Goal: Task Accomplishment & Management: Manage account settings

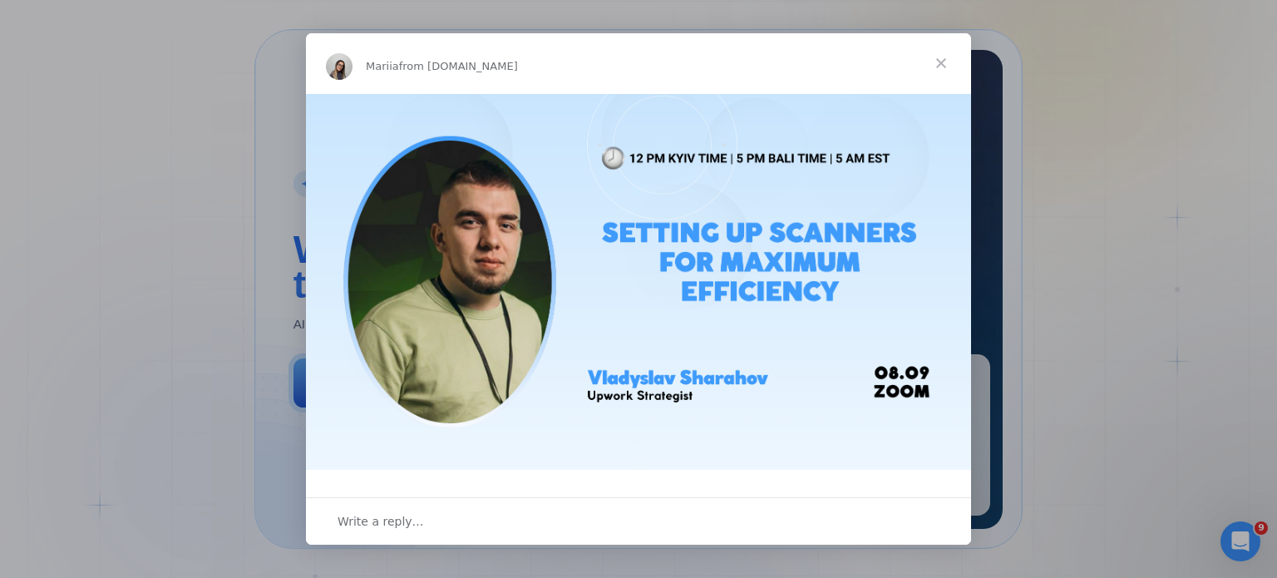
click at [936, 65] on span "Close" at bounding box center [941, 63] width 60 height 60
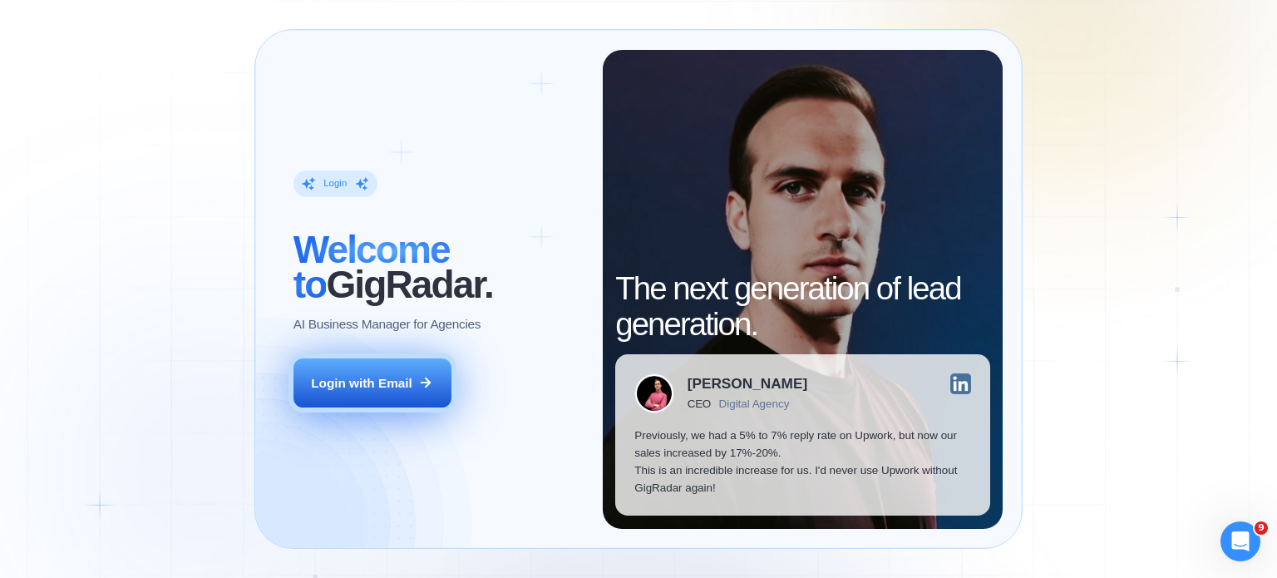
click at [400, 406] on button "Login with Email" at bounding box center [373, 383] width 158 height 50
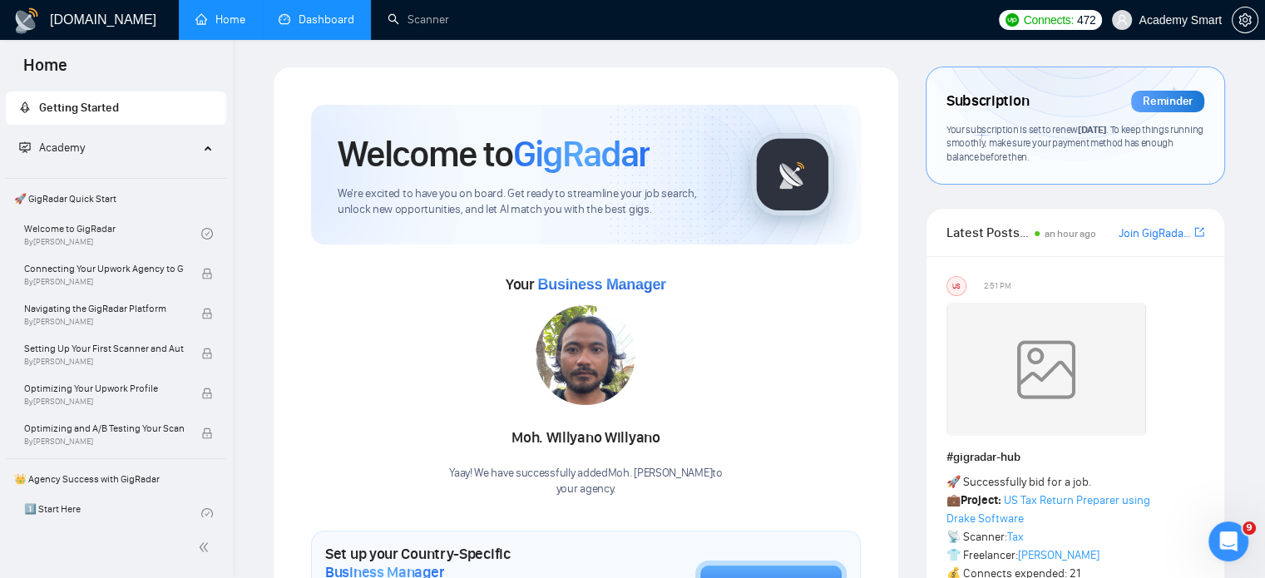
click at [330, 20] on link "Dashboard" at bounding box center [317, 19] width 76 height 14
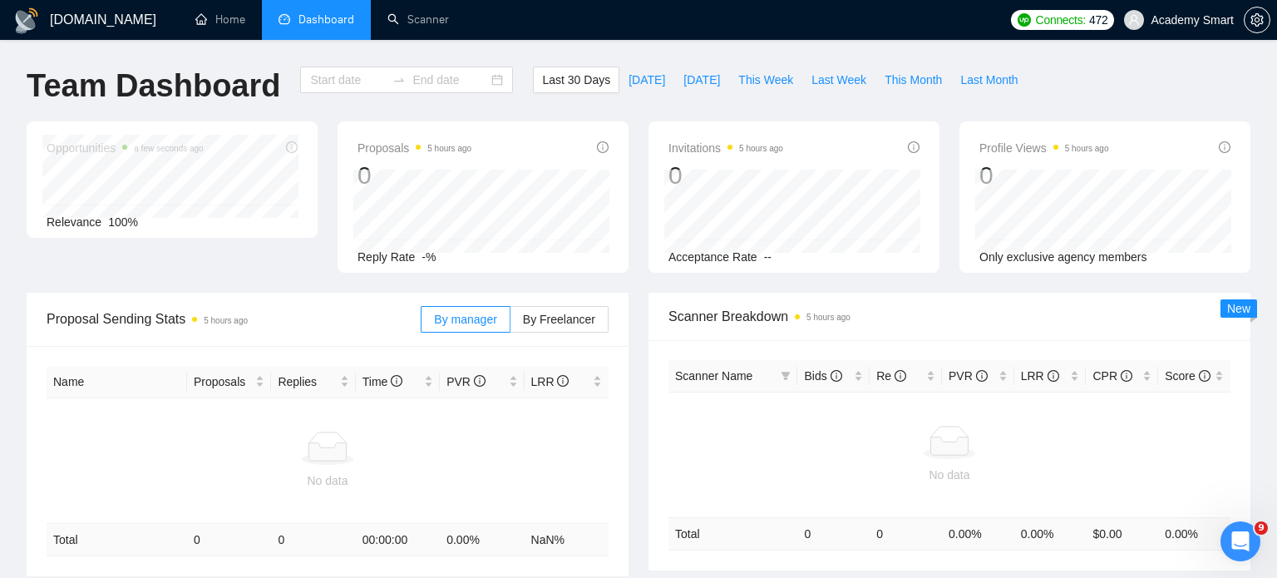
type input "[DATE]"
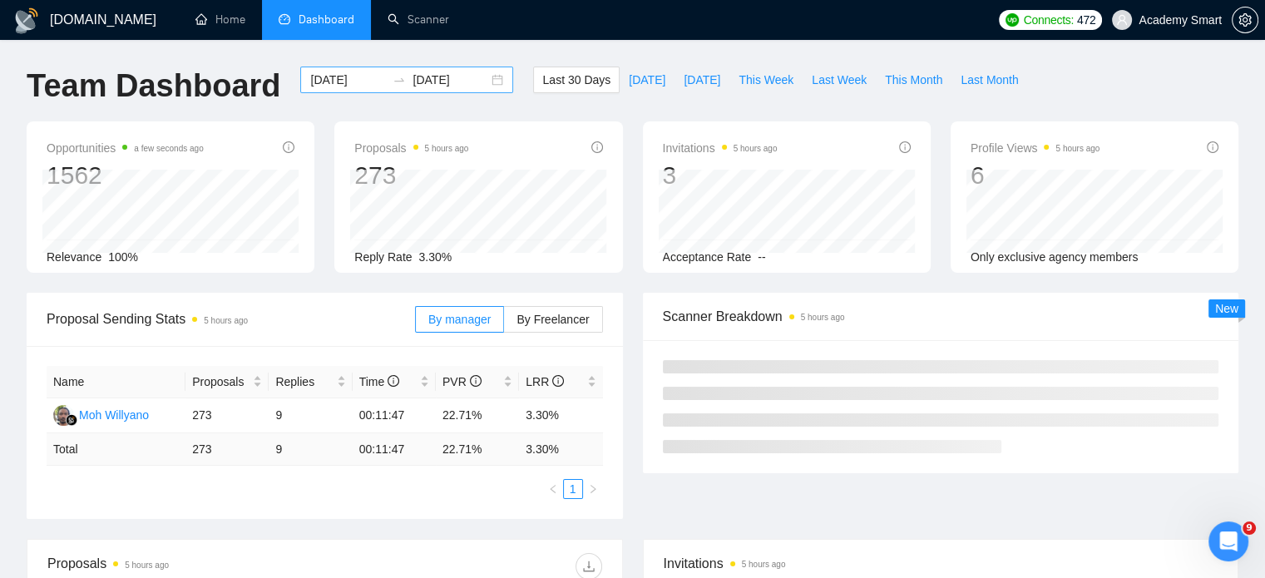
click at [447, 86] on input "[DATE]" at bounding box center [450, 80] width 76 height 18
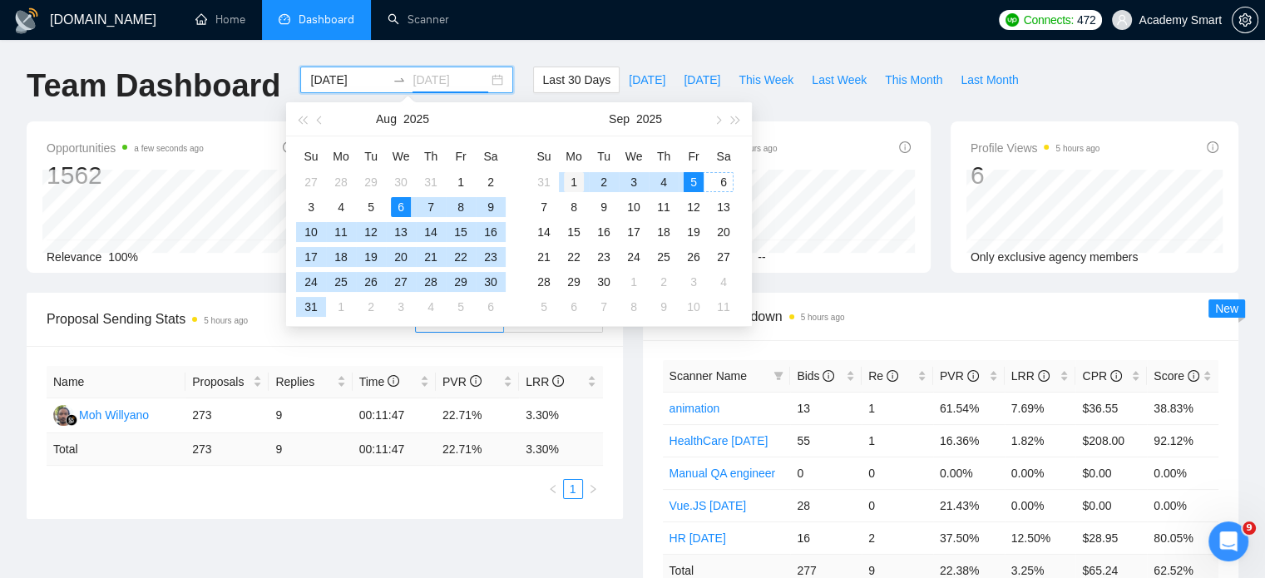
type input "[DATE]"
drag, startPoint x: 573, startPoint y: 179, endPoint x: 321, endPoint y: 86, distance: 268.6
click at [573, 179] on div "1" at bounding box center [574, 182] width 20 height 20
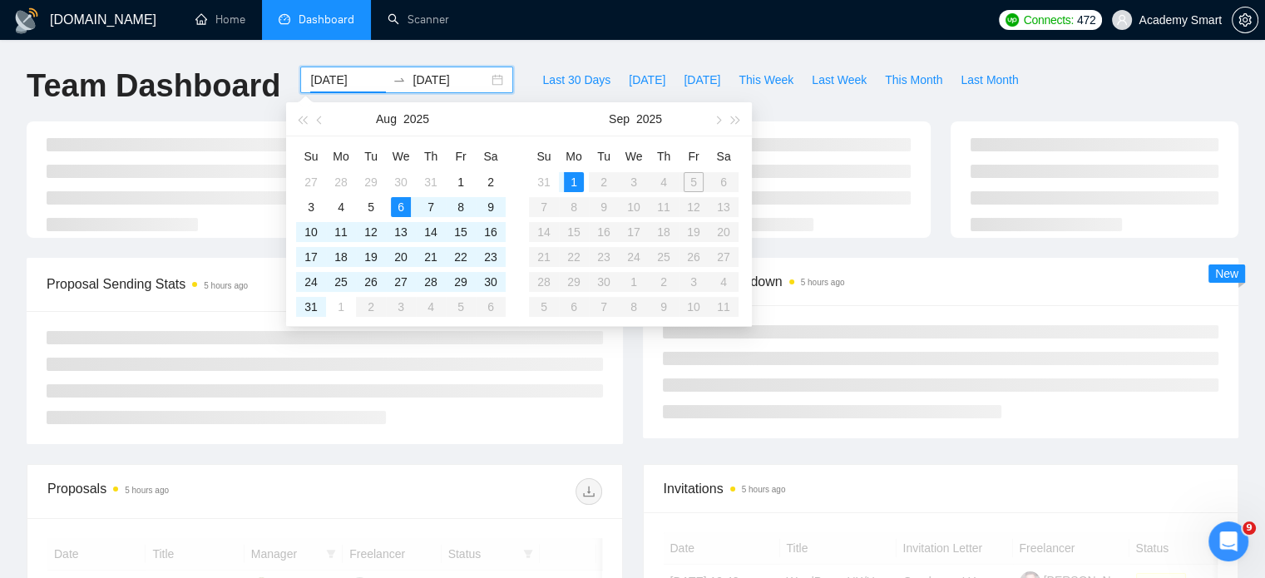
click at [328, 74] on input "[DATE]" at bounding box center [348, 80] width 76 height 18
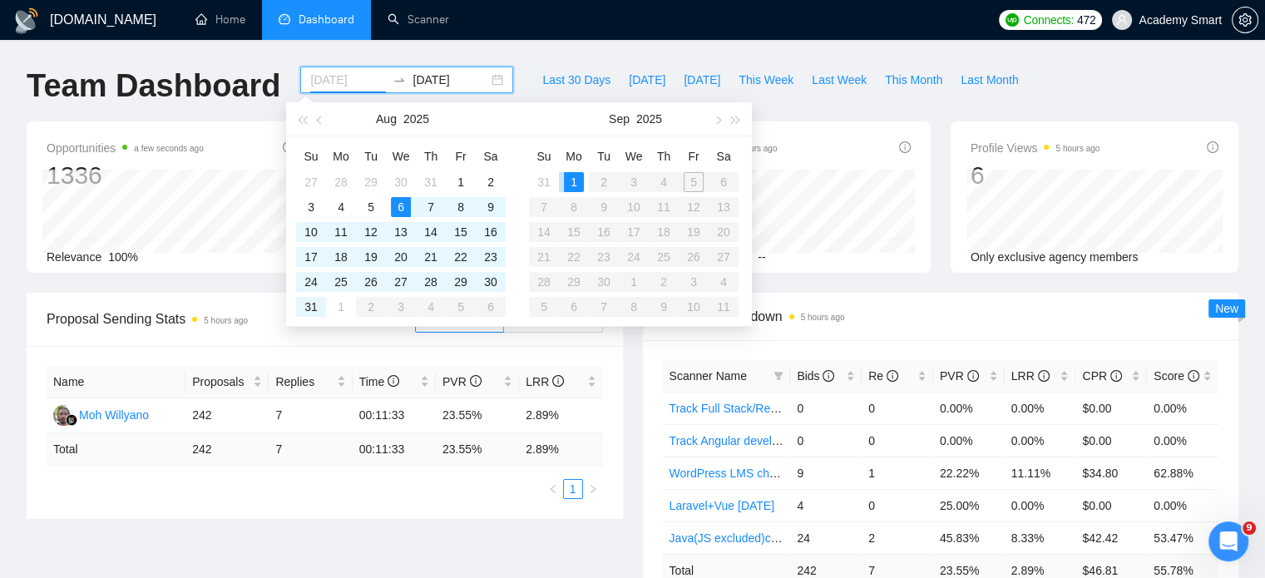
type input "[DATE]"
click at [564, 183] on div "1" at bounding box center [574, 182] width 20 height 20
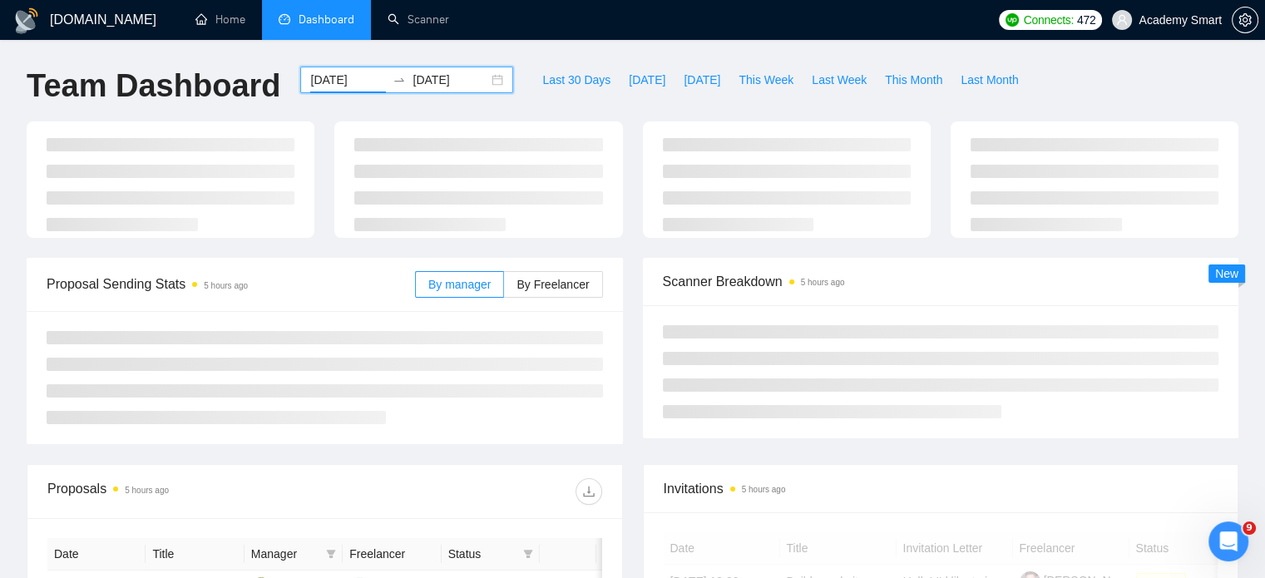
click at [442, 73] on input "[DATE]" at bounding box center [450, 80] width 76 height 18
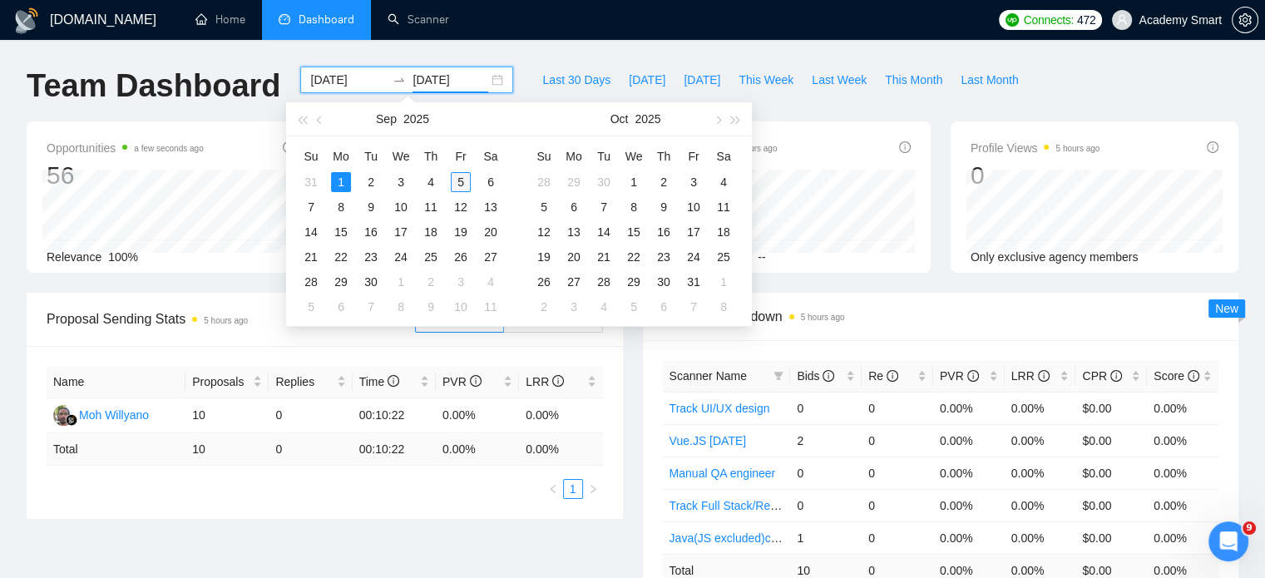
type input "[DATE]"
click at [459, 180] on div "5" at bounding box center [461, 182] width 20 height 20
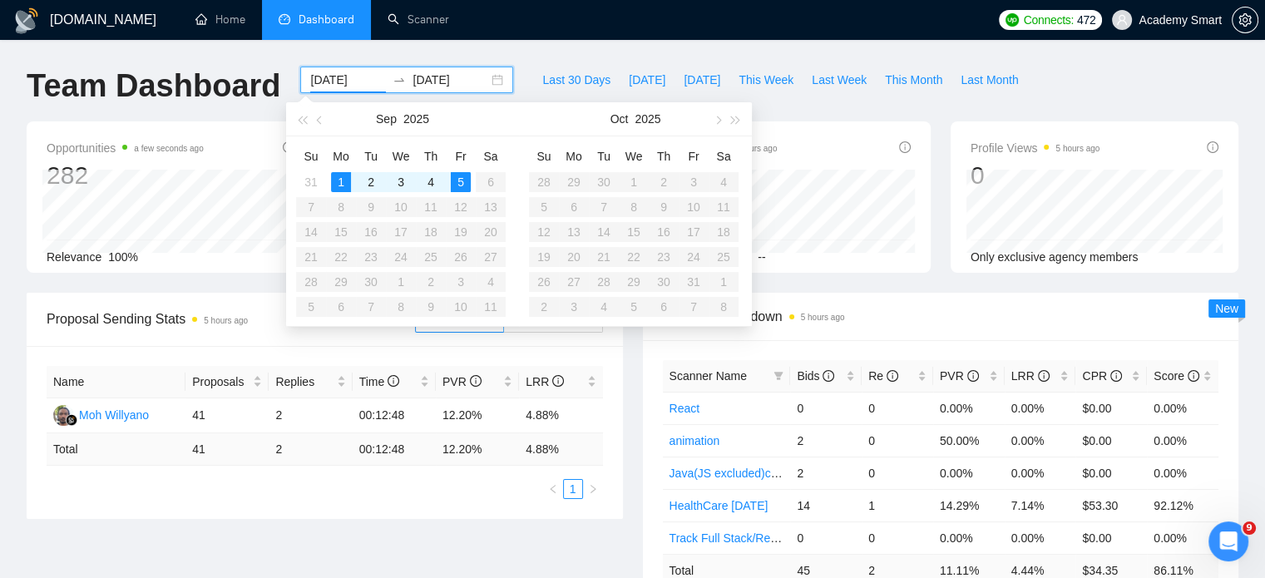
click at [1015, 98] on div "Last 30 Days [DATE] [DATE] This Week Last Week This Month Last Month" at bounding box center [780, 94] width 514 height 55
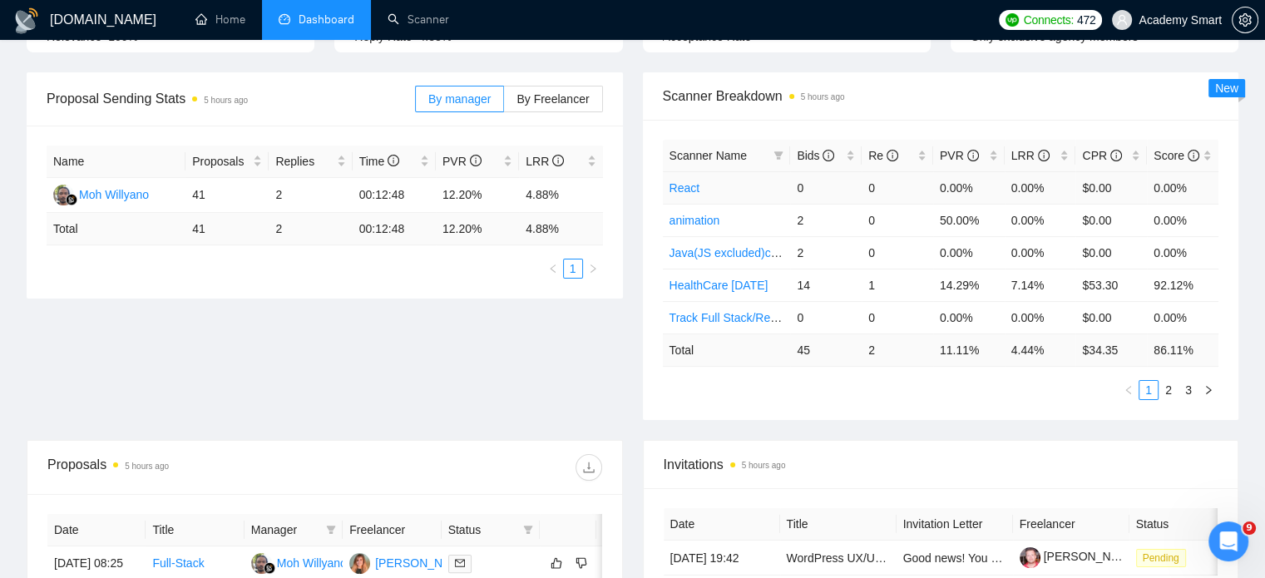
scroll to position [249, 0]
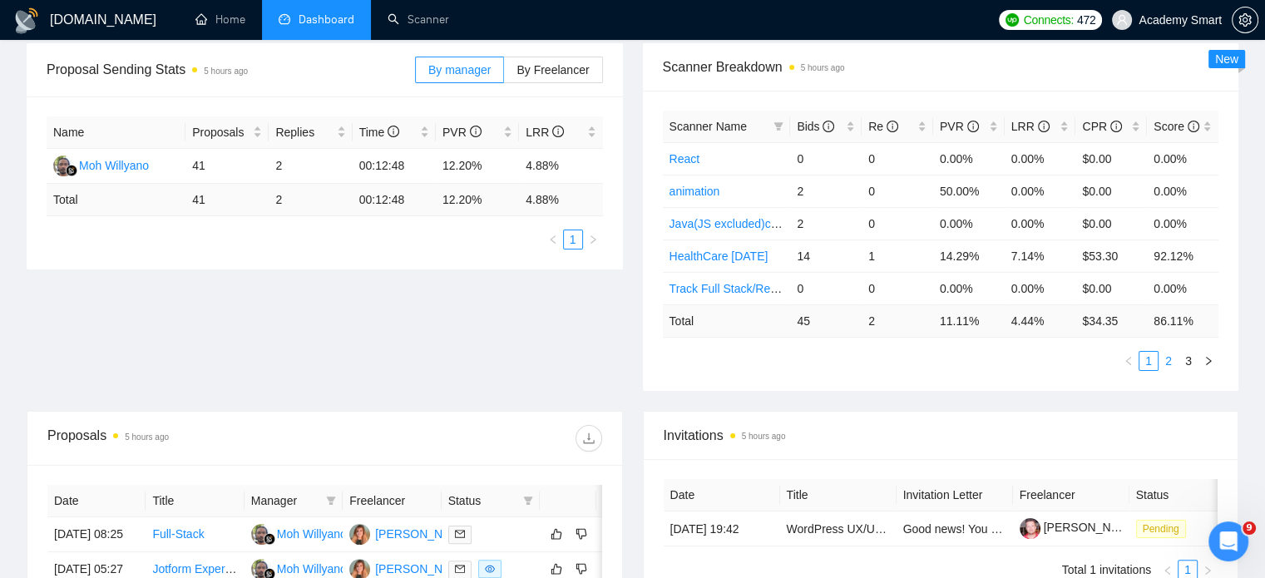
click at [1170, 365] on link "2" at bounding box center [1168, 361] width 18 height 18
click at [1189, 361] on link "3" at bounding box center [1188, 361] width 18 height 18
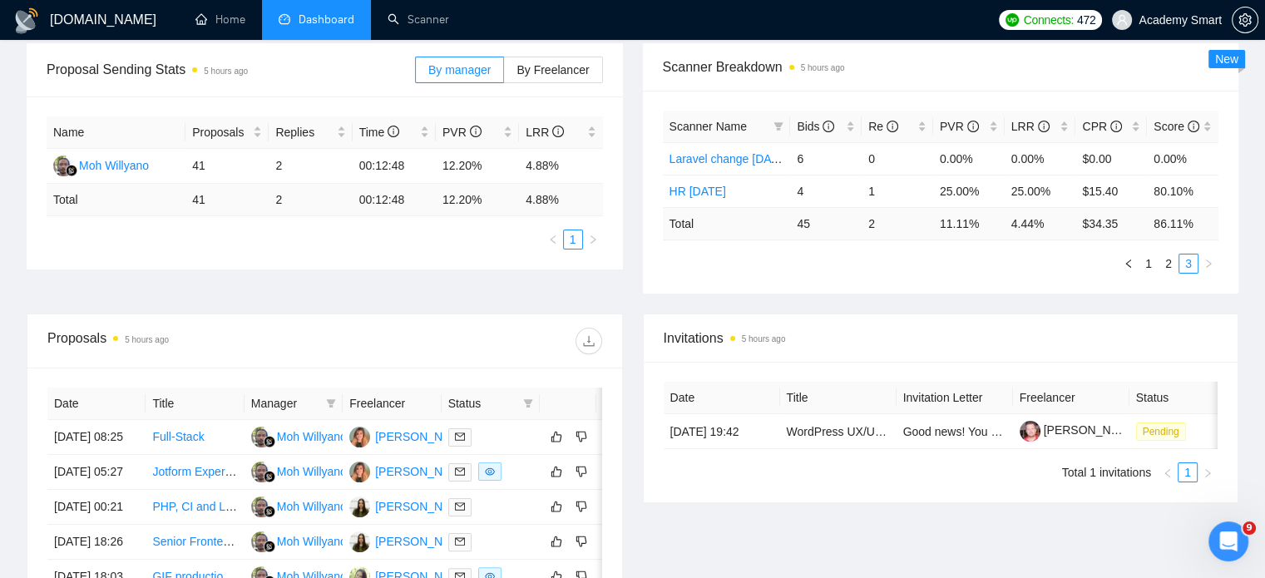
scroll to position [166, 0]
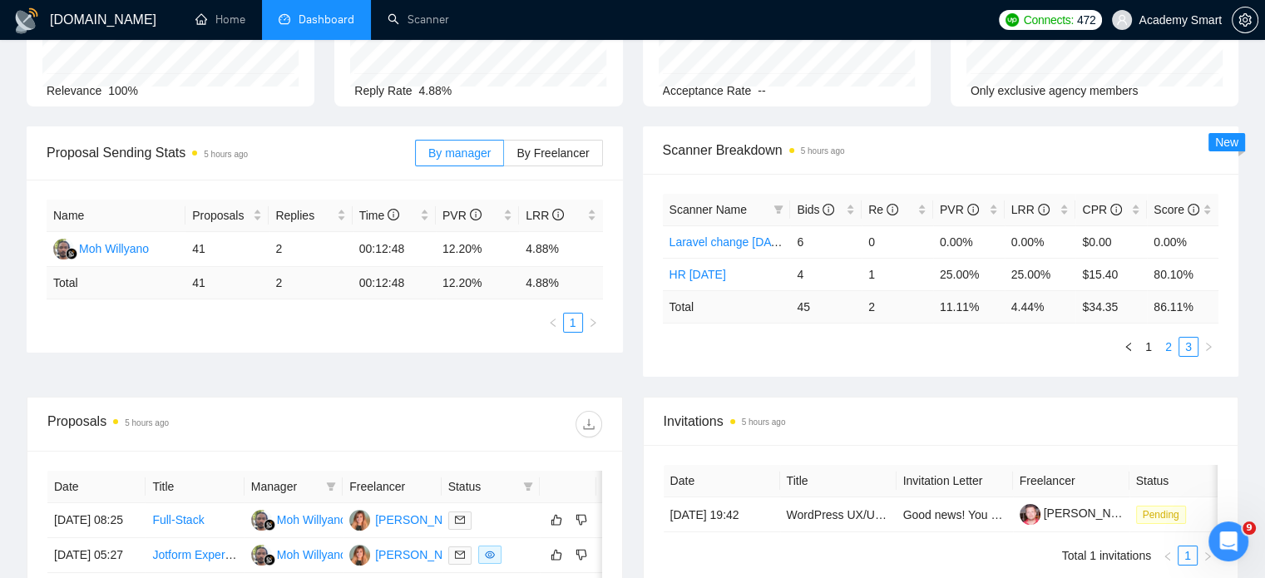
click at [1167, 347] on link "2" at bounding box center [1168, 347] width 18 height 18
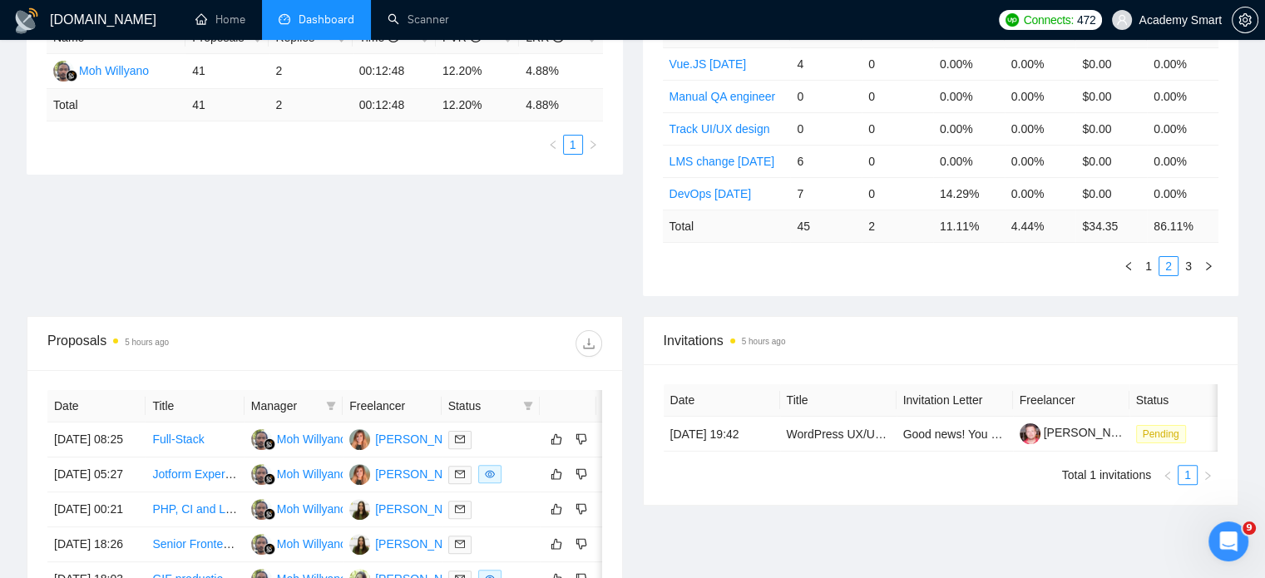
scroll to position [499, 0]
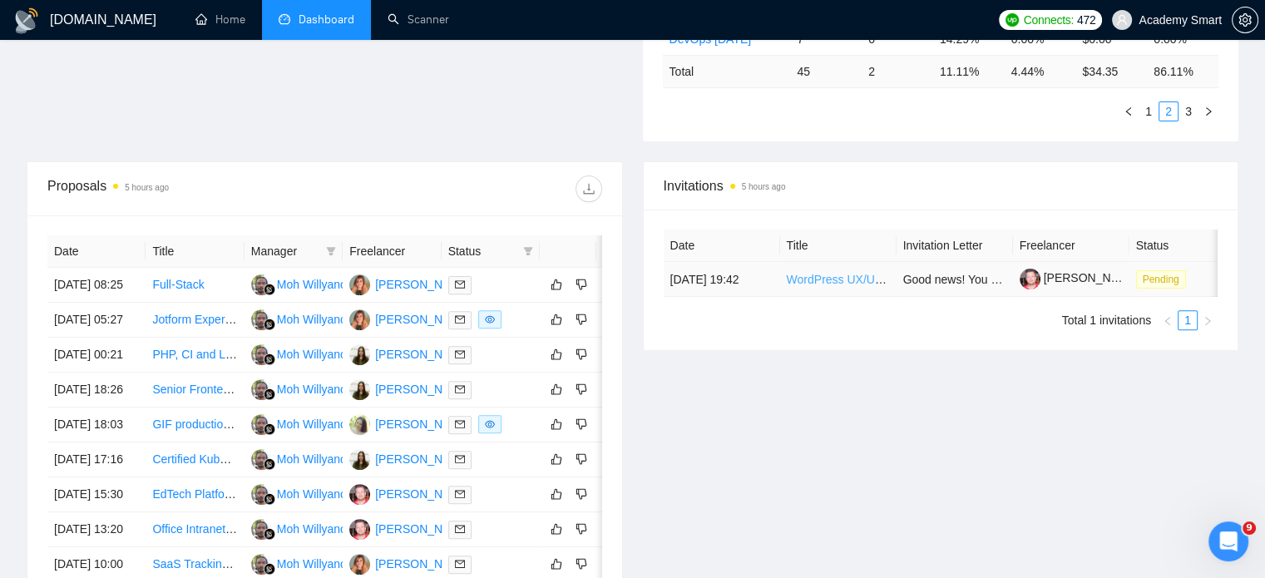
click at [834, 279] on link "WordPress UX/UI Designer for LMS Audit & Wireframe Redesign (LearnDash, Gamific…" at bounding box center [1024, 279] width 474 height 13
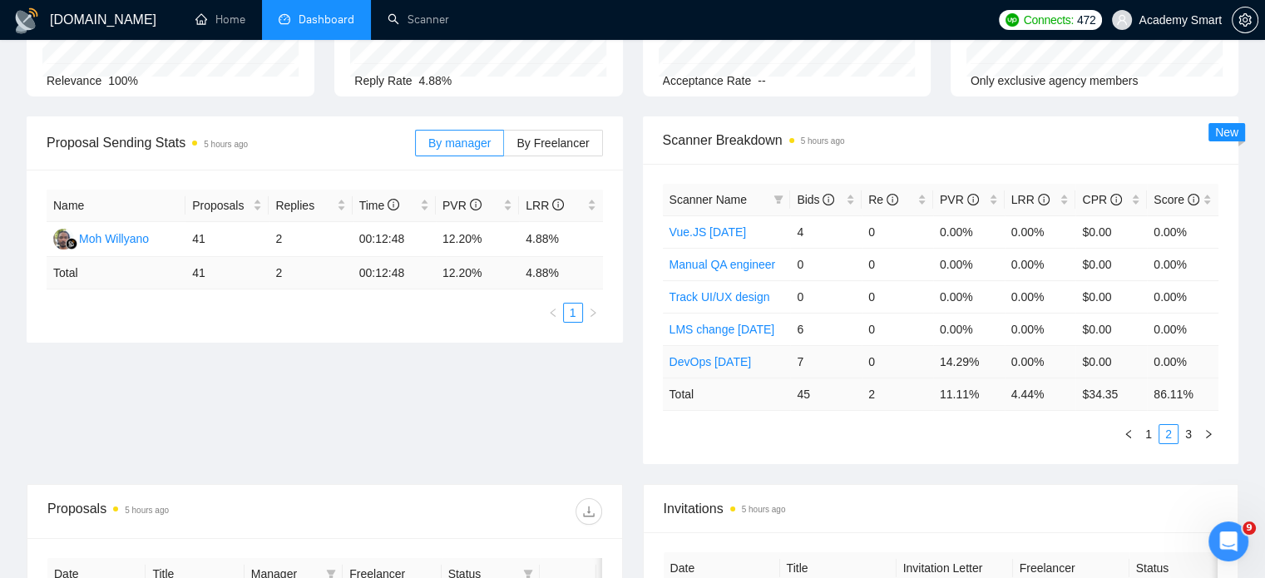
scroll to position [166, 0]
